Goal: Information Seeking & Learning: Learn about a topic

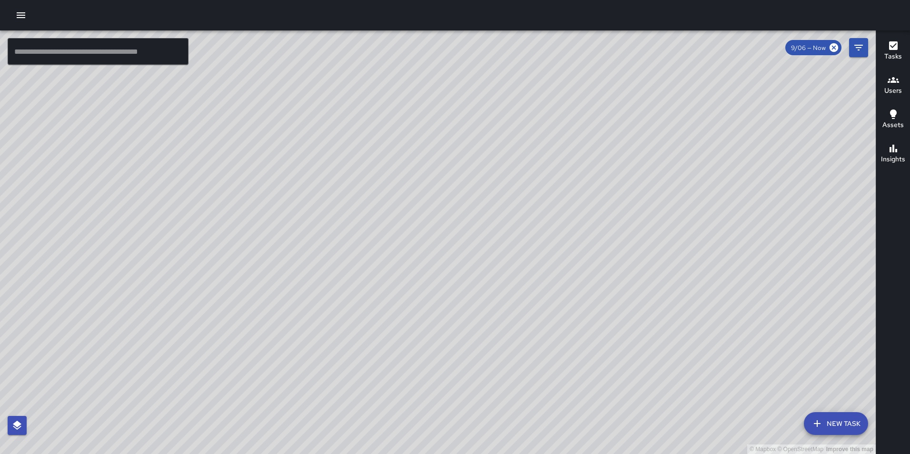
click at [20, 13] on icon "button" at bounding box center [21, 15] width 9 height 6
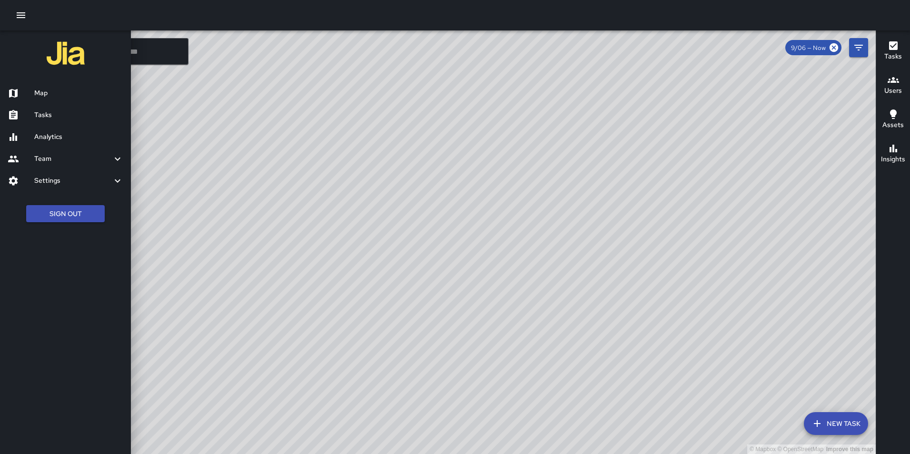
click at [55, 133] on h6 "Analytics" at bounding box center [78, 137] width 89 height 10
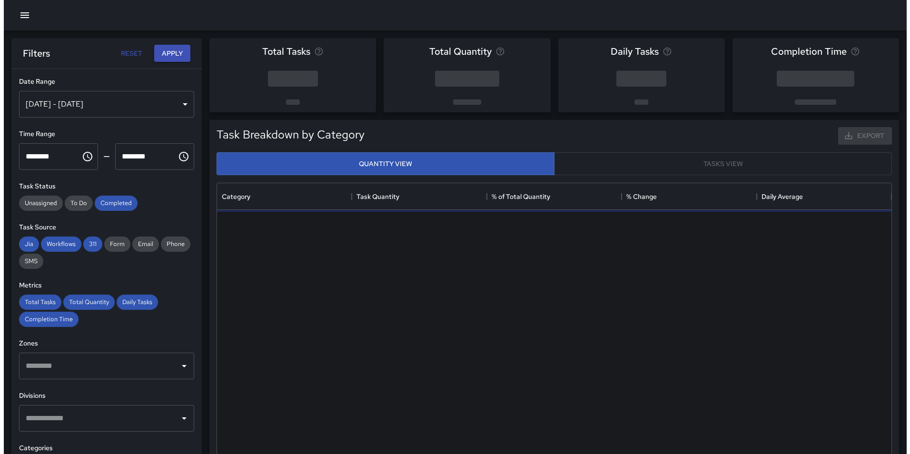
scroll to position [278, 668]
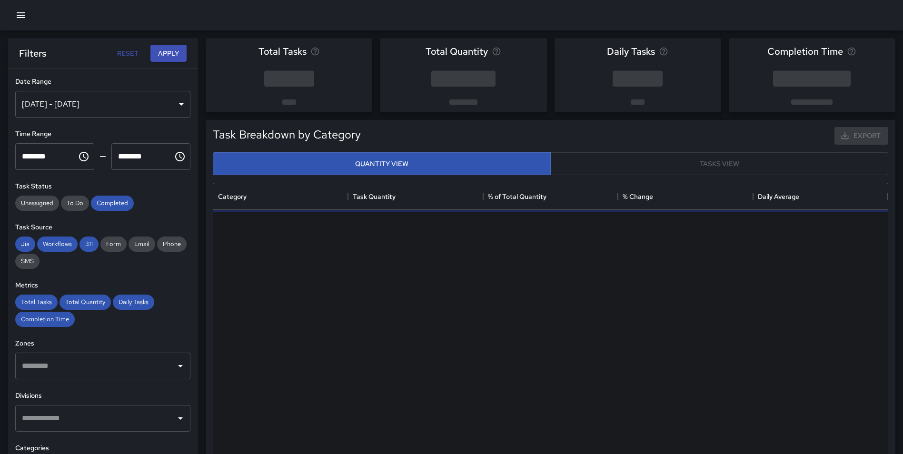
click at [94, 109] on div "[DATE] - [DATE]" at bounding box center [102, 104] width 175 height 27
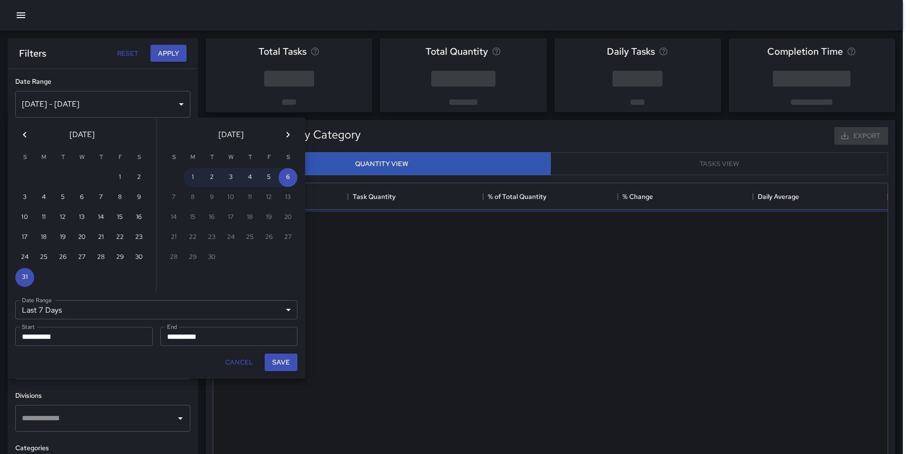
click at [20, 16] on icon "button" at bounding box center [21, 15] width 9 height 6
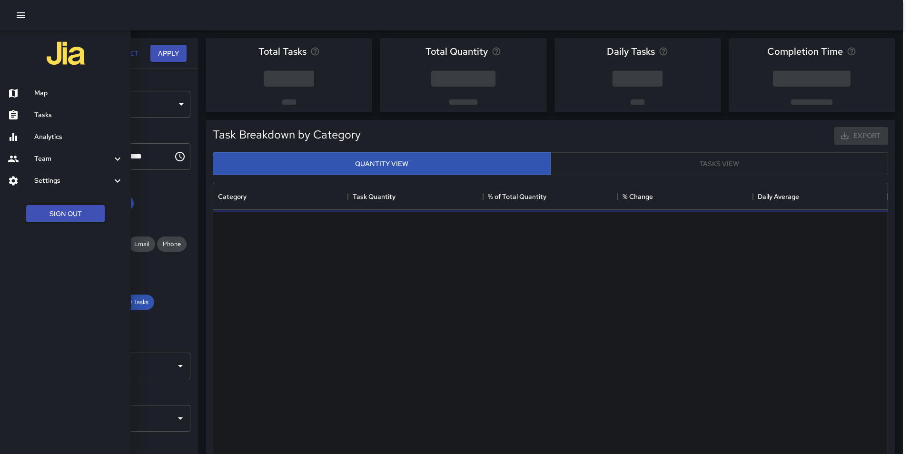
scroll to position [8, 8]
click at [73, 216] on button "Sign Out" at bounding box center [65, 214] width 79 height 18
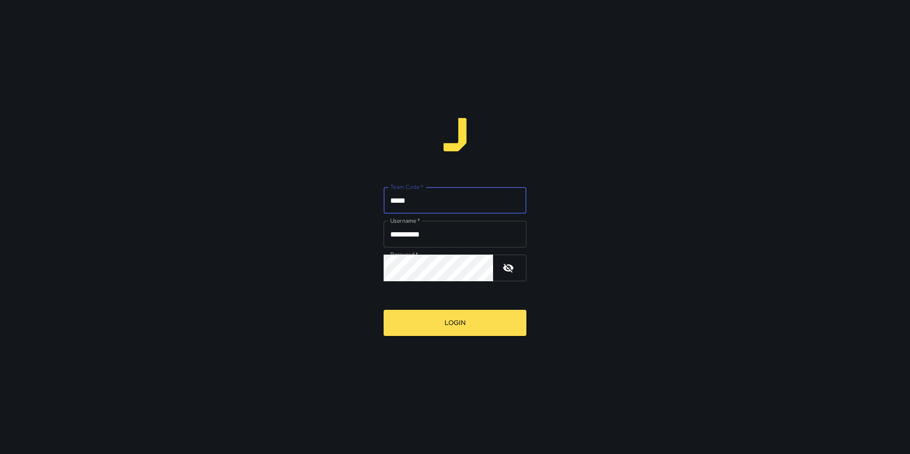
type input "*****"
click at [384, 310] on button "Login" at bounding box center [455, 323] width 143 height 26
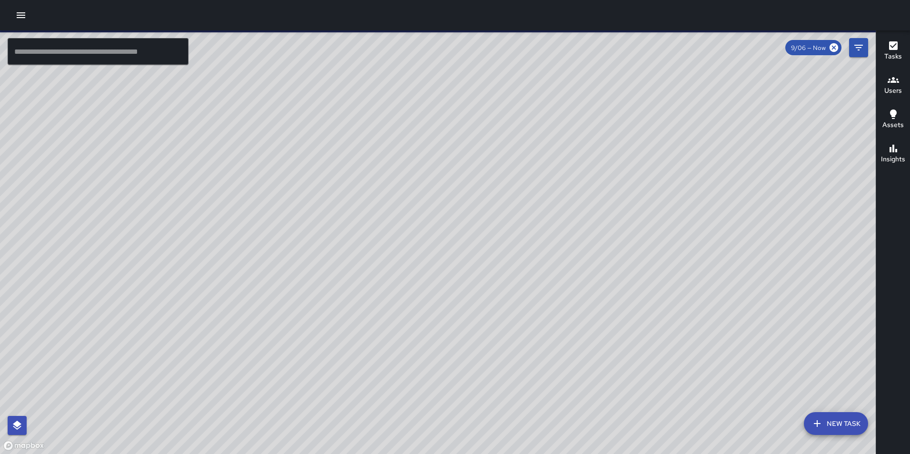
click at [19, 15] on icon "button" at bounding box center [21, 15] width 9 height 6
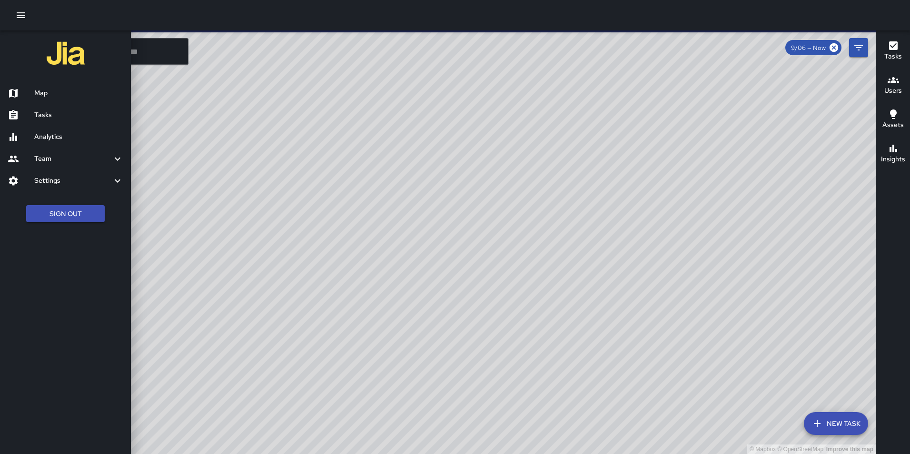
click at [56, 137] on h6 "Analytics" at bounding box center [78, 137] width 89 height 10
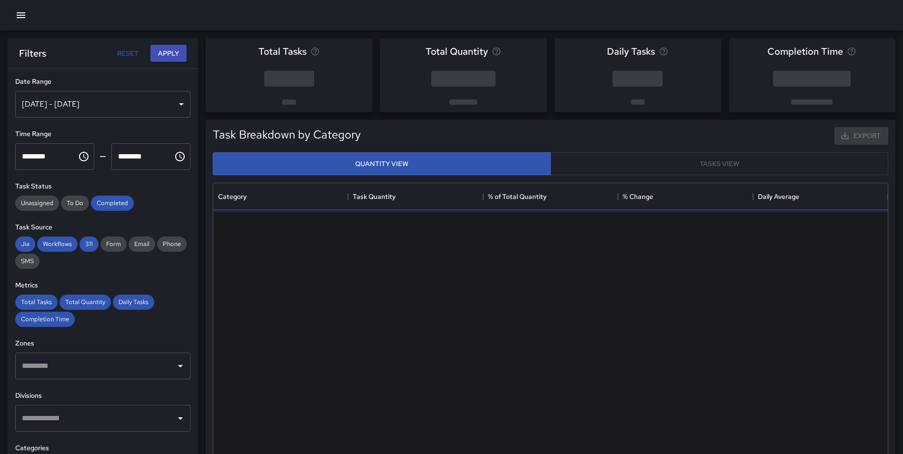
scroll to position [278, 668]
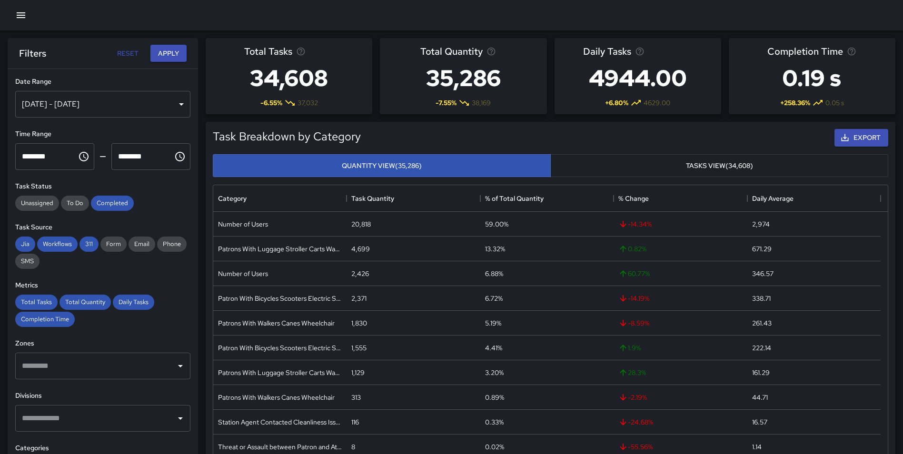
click at [125, 104] on div "[DATE] - [DATE]" at bounding box center [102, 104] width 175 height 27
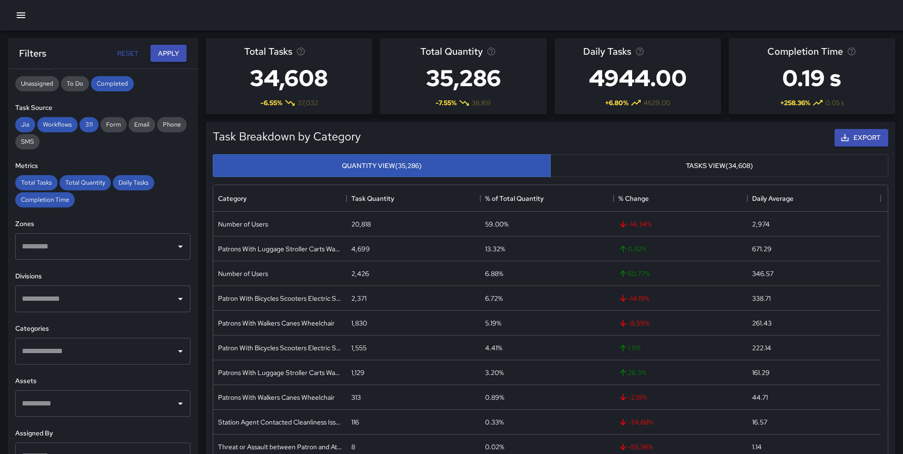
scroll to position [157, 0]
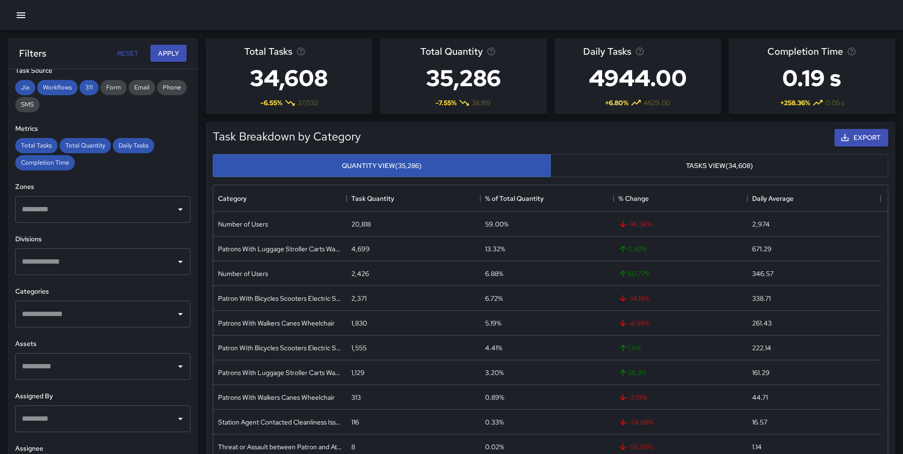
click at [133, 270] on input "text" at bounding box center [96, 262] width 152 height 18
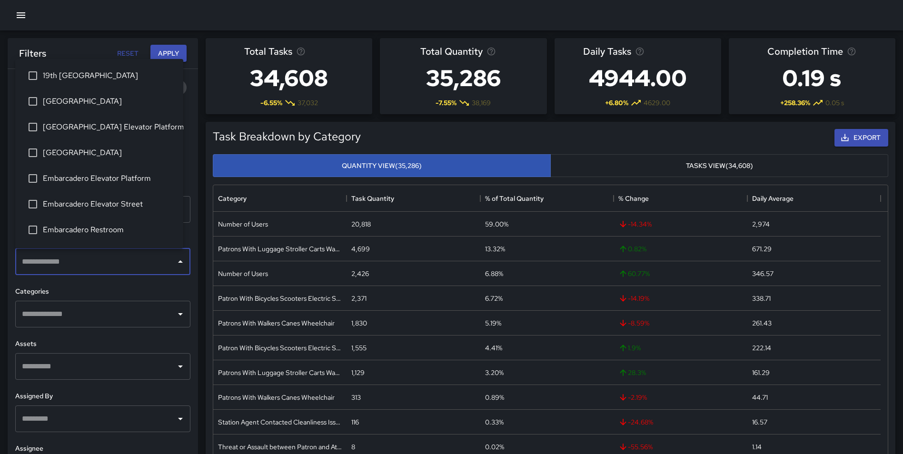
click at [88, 76] on span "19th [GEOGRAPHIC_DATA]" at bounding box center [109, 75] width 133 height 11
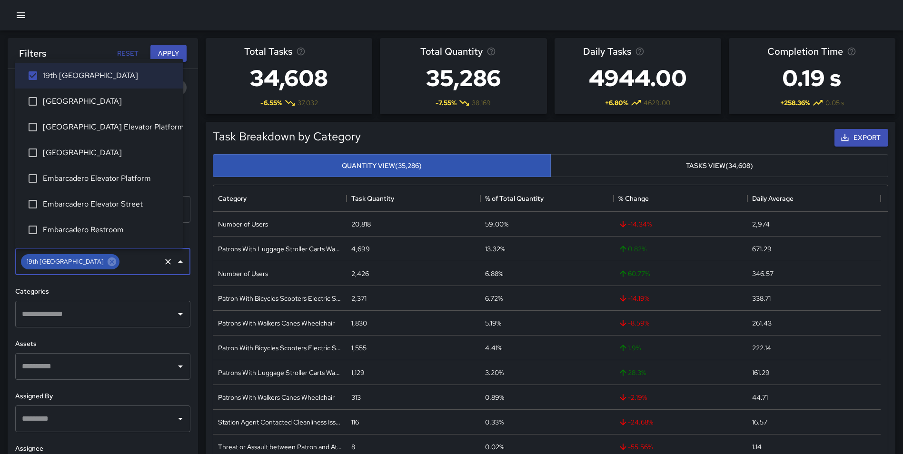
click at [90, 100] on span "[GEOGRAPHIC_DATA]" at bounding box center [109, 101] width 133 height 11
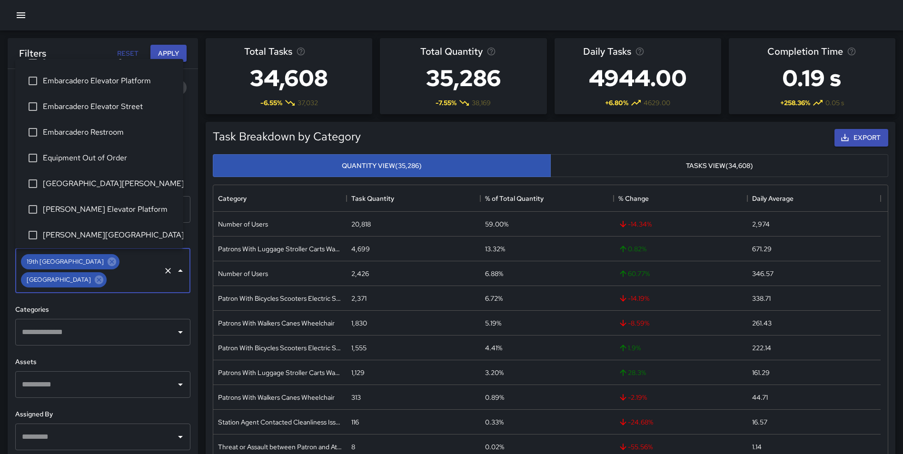
scroll to position [99, 0]
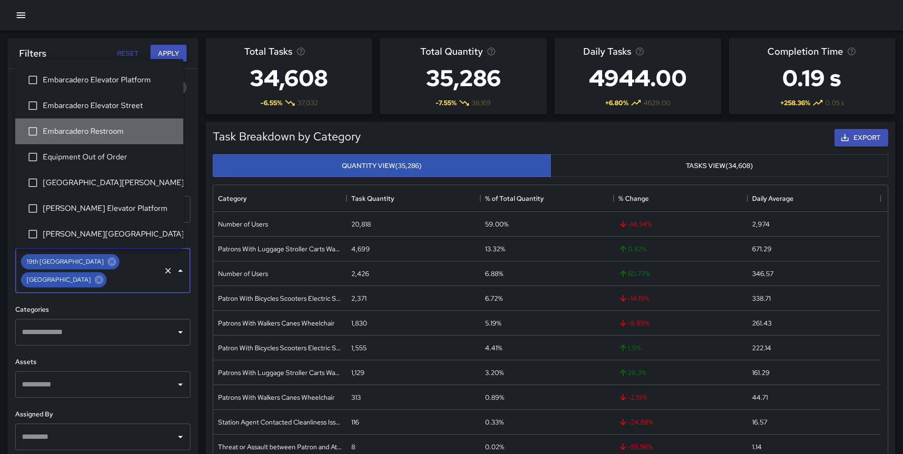
click at [103, 135] on span "Embarcadero Restroom" at bounding box center [109, 131] width 133 height 11
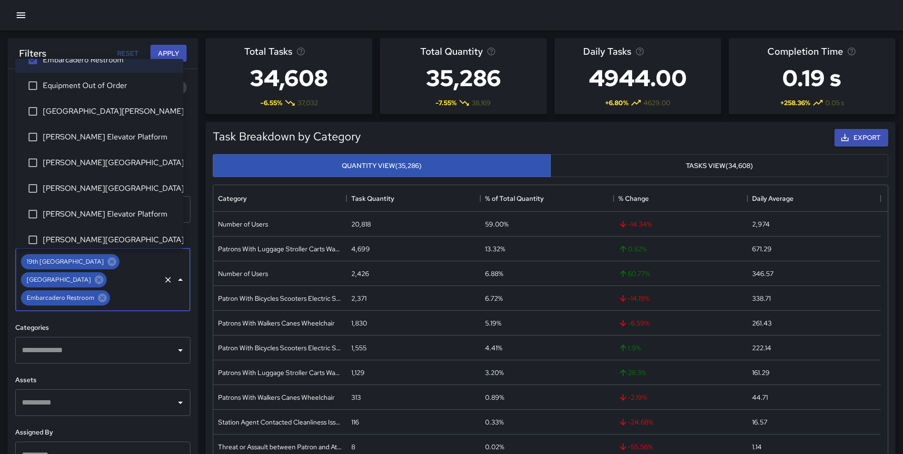
scroll to position [172, 0]
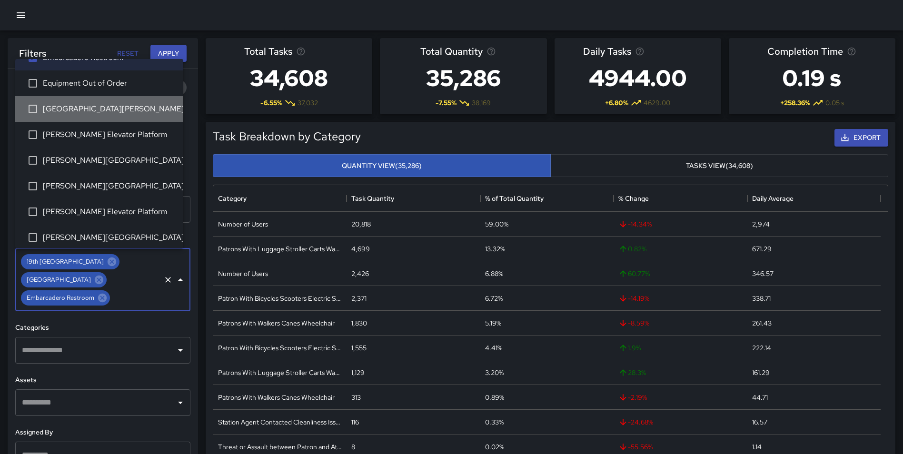
click at [123, 115] on li "[GEOGRAPHIC_DATA][PERSON_NAME]" at bounding box center [99, 109] width 168 height 26
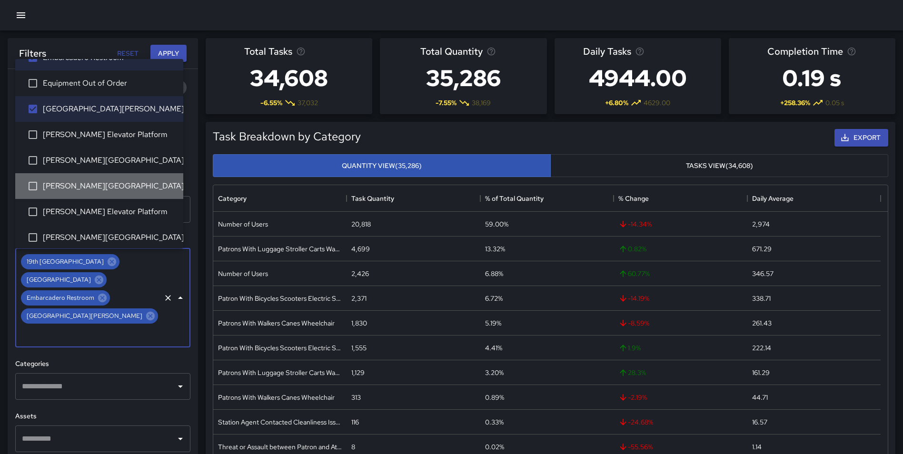
click at [127, 192] on li "[PERSON_NAME][GEOGRAPHIC_DATA]" at bounding box center [99, 186] width 168 height 26
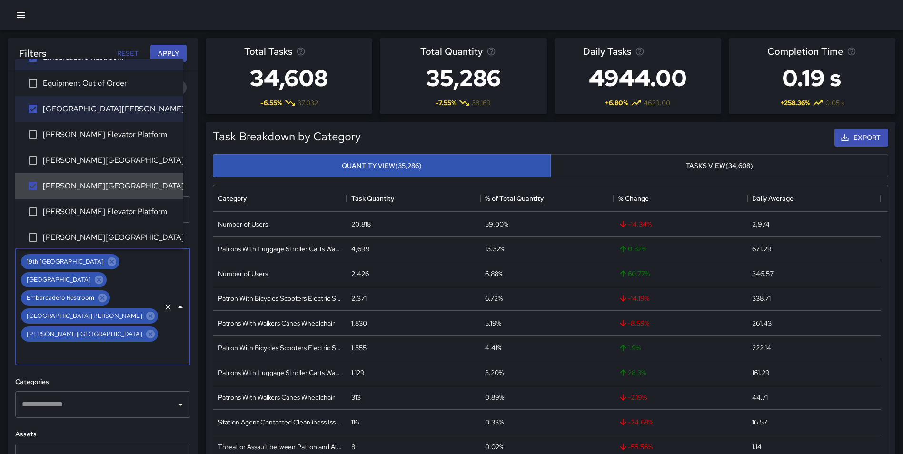
scroll to position [204, 0]
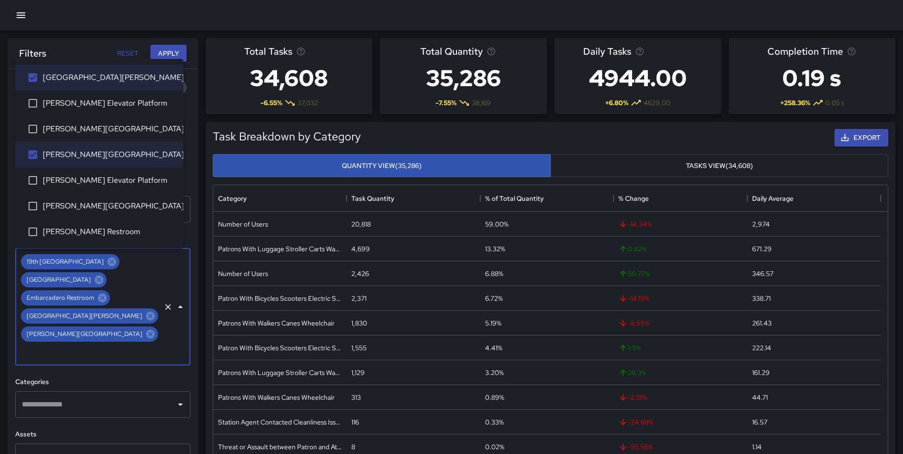
click at [91, 230] on span "[PERSON_NAME] Restroom" at bounding box center [109, 231] width 133 height 11
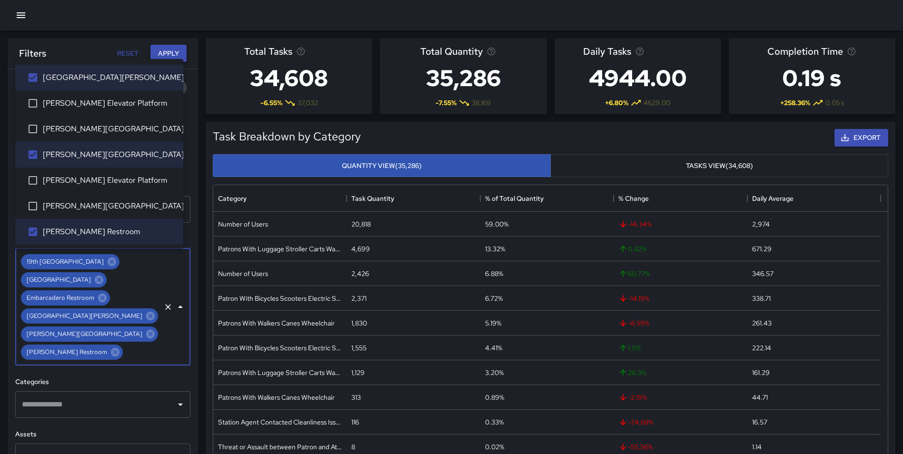
click at [169, 54] on button "Apply" at bounding box center [168, 54] width 36 height 18
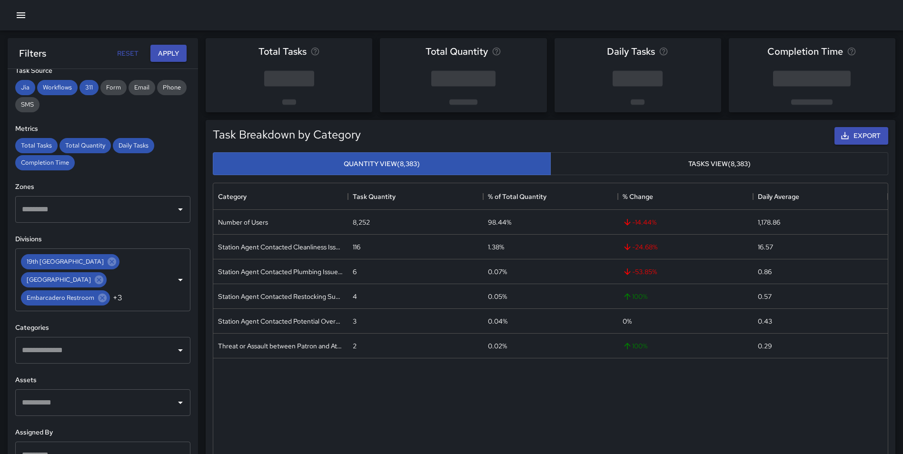
scroll to position [0, 0]
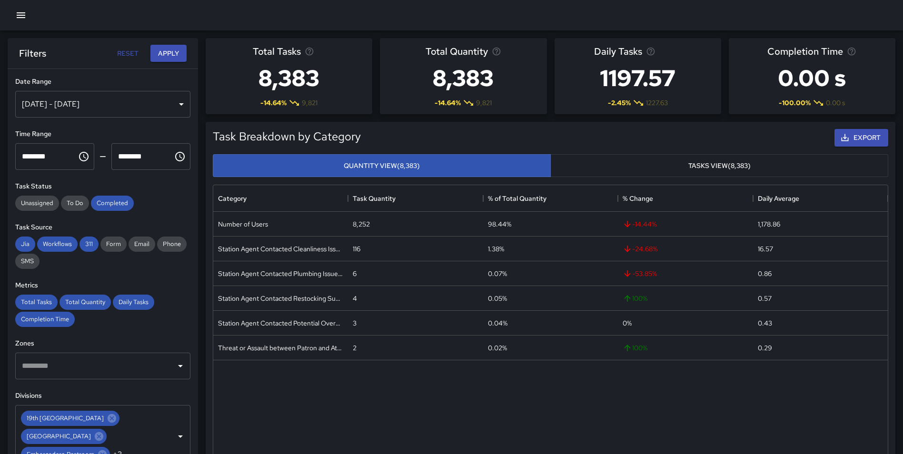
click at [83, 96] on div "[DATE] - [DATE]" at bounding box center [102, 104] width 175 height 27
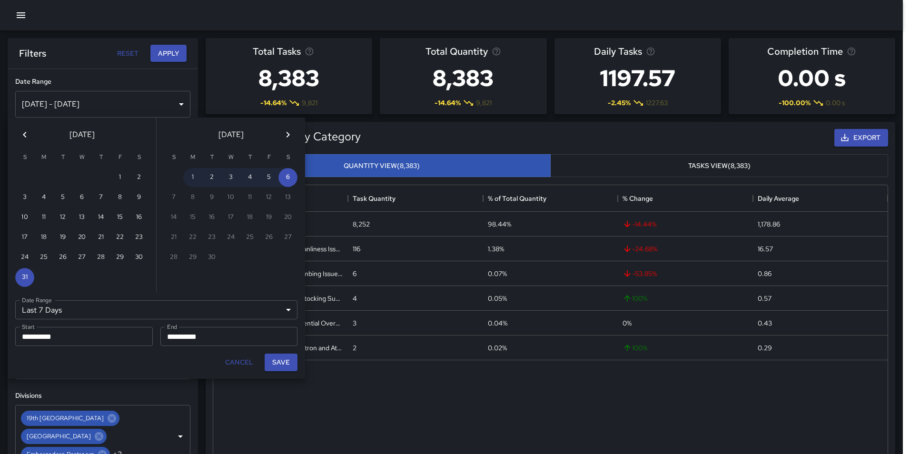
click at [23, 133] on icon "Previous month" at bounding box center [24, 134] width 11 height 11
click at [264, 176] on button "1" at bounding box center [269, 177] width 19 height 19
type input "******"
type input "**********"
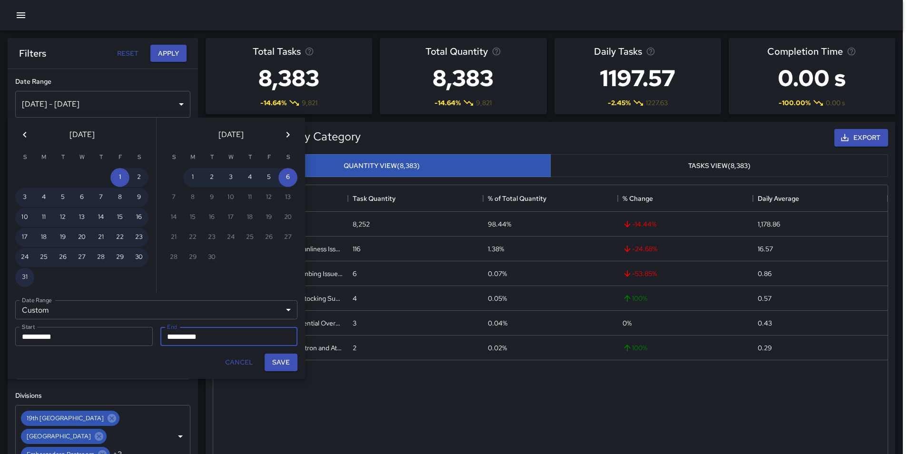
click at [20, 275] on button "31" at bounding box center [24, 277] width 19 height 19
type input "**********"
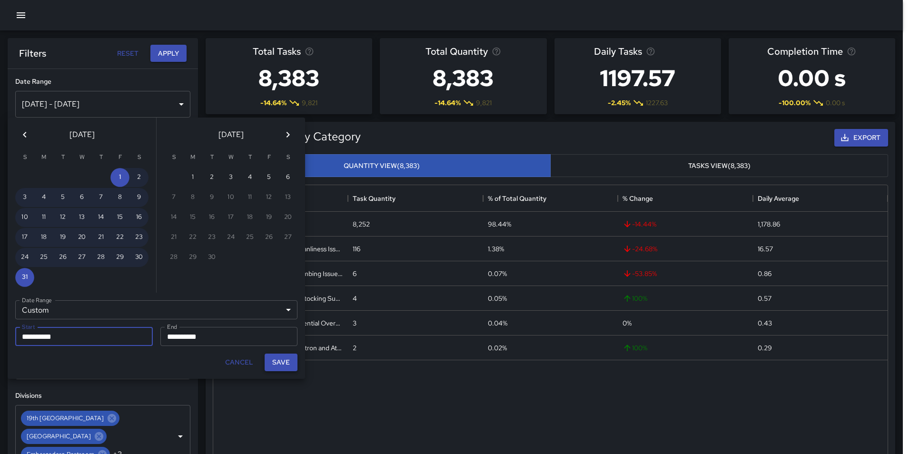
click at [272, 358] on button "Save" at bounding box center [281, 363] width 33 height 18
type input "**********"
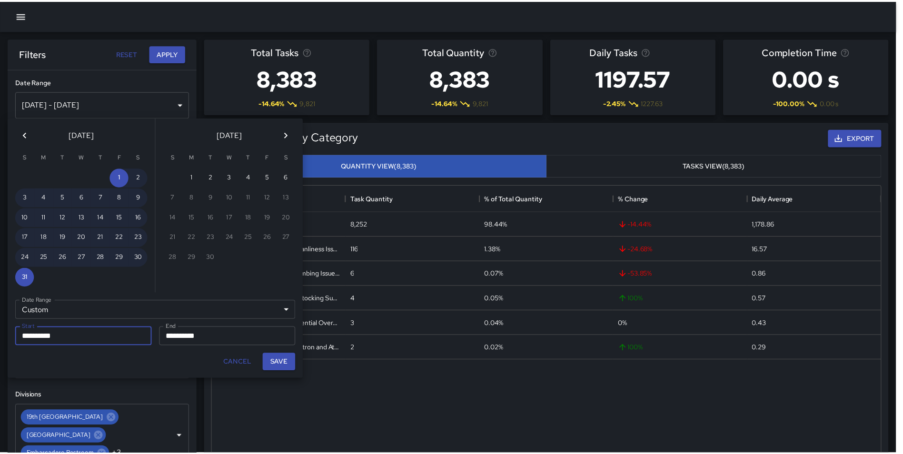
scroll to position [8, 8]
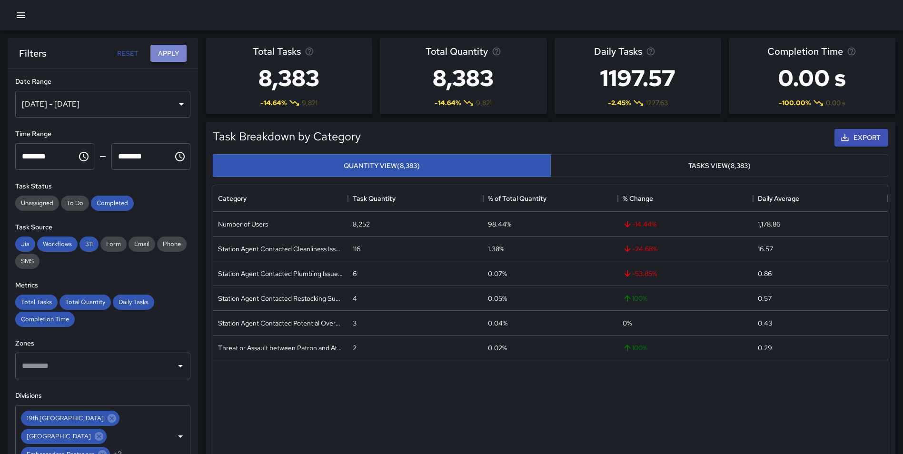
click at [175, 51] on button "Apply" at bounding box center [168, 54] width 36 height 18
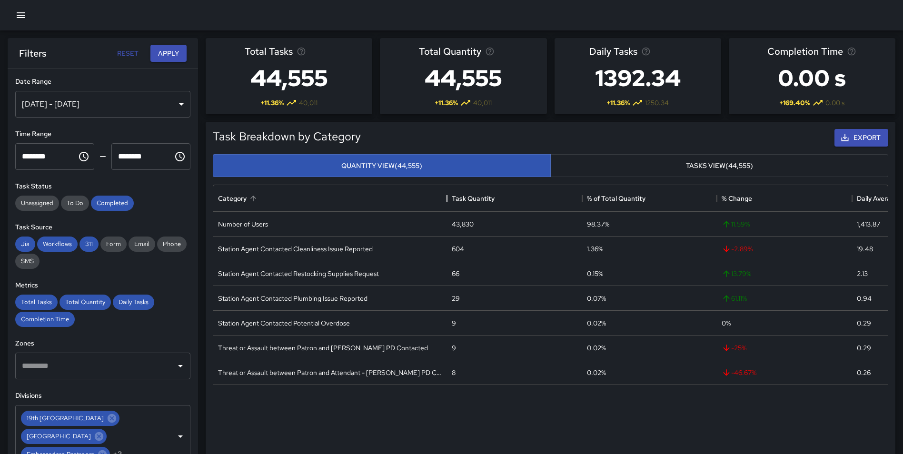
drag, startPoint x: 347, startPoint y: 202, endPoint x: 446, endPoint y: 195, distance: 99.3
click at [446, 195] on div "Category" at bounding box center [446, 198] width 11 height 27
